Goal: Navigation & Orientation: Find specific page/section

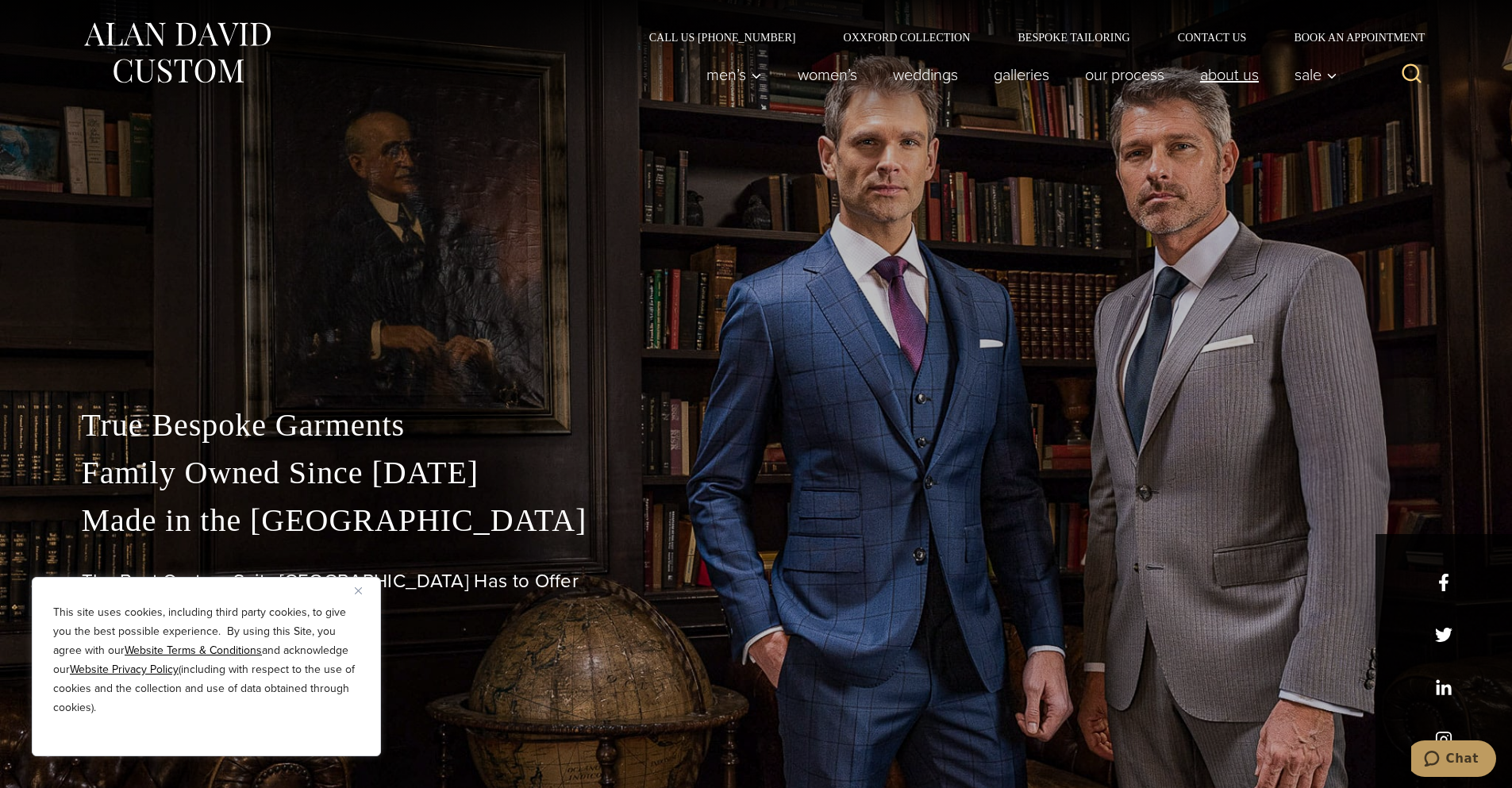
click at [1220, 75] on link "About Us" at bounding box center [1229, 74] width 95 height 31
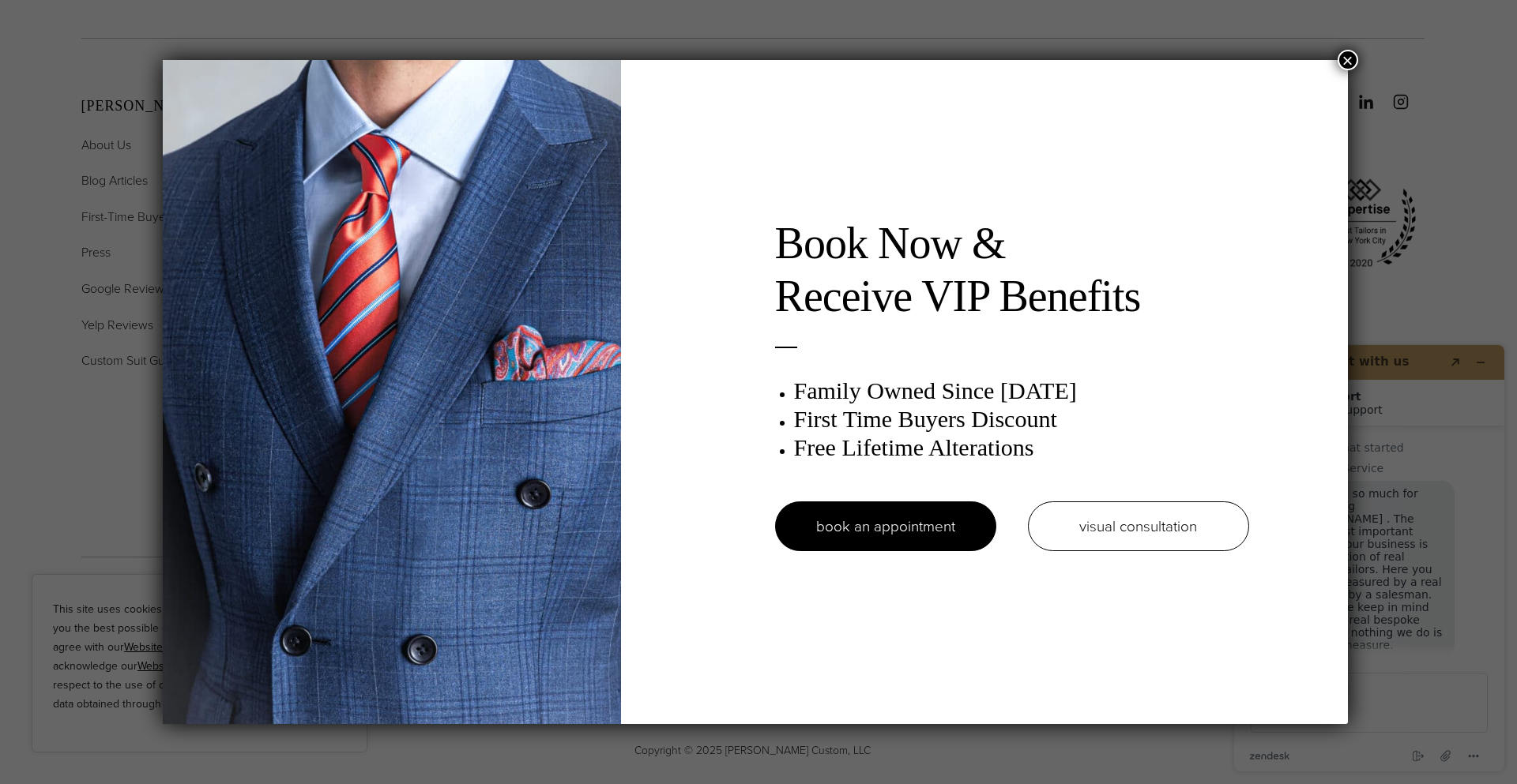
click at [1353, 66] on button "×" at bounding box center [1348, 60] width 21 height 21
